Goal: Find specific page/section: Find specific page/section

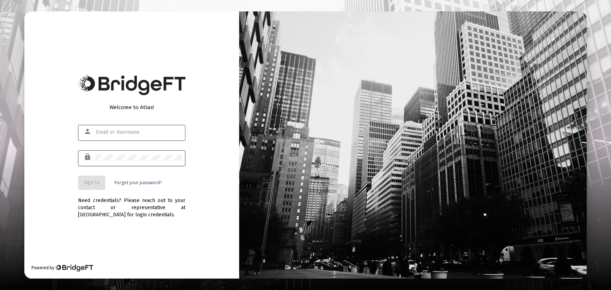
type input "[EMAIL_ADDRESS][DOMAIN_NAME]"
click at [150, 161] on div at bounding box center [139, 158] width 86 height 18
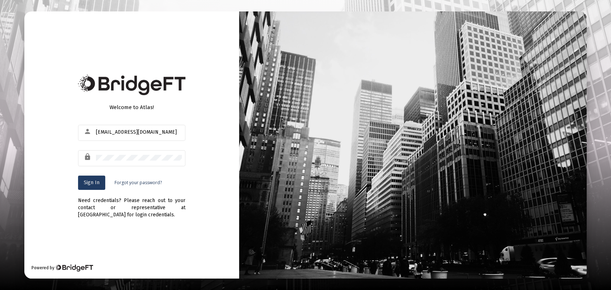
click at [78, 183] on button "Sign In" at bounding box center [91, 183] width 27 height 14
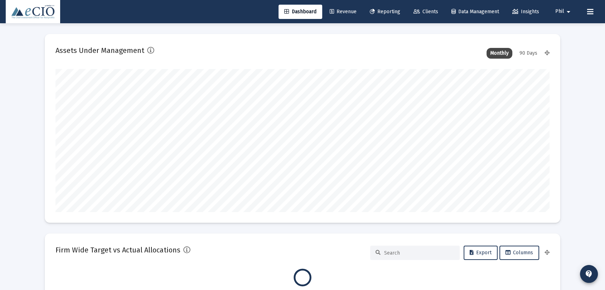
type input "[DATE]"
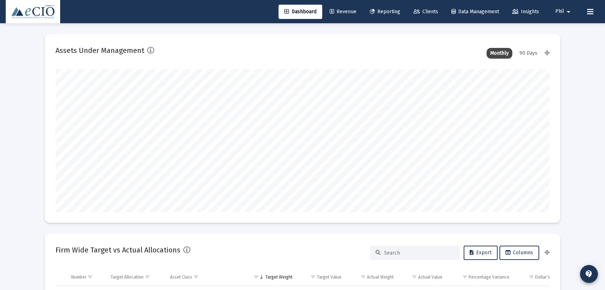
scroll to position [143, 231]
click at [425, 11] on span "Clients" at bounding box center [426, 12] width 25 height 6
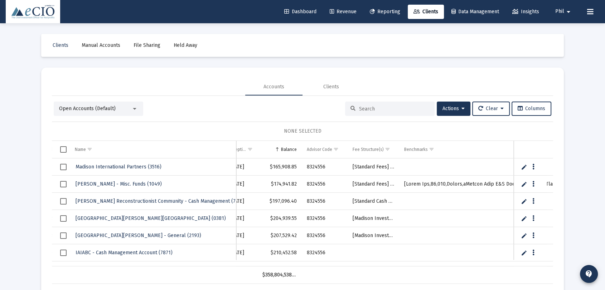
scroll to position [1375, 358]
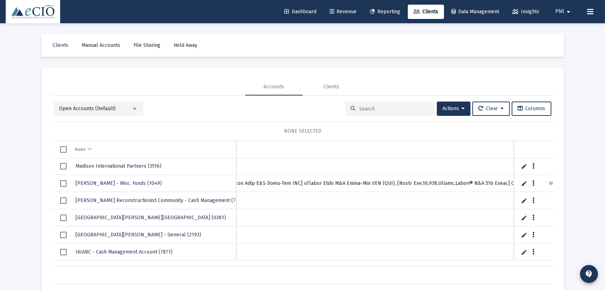
drag, startPoint x: 139, startPoint y: 260, endPoint x: 191, endPoint y: 261, distance: 51.6
click at [191, 261] on div "Madison International Partners [PHONE_NUMBER] Corporation Funded Madison Intern…" at bounding box center [302, 213] width 501 height 108
